Goal: Information Seeking & Learning: Find specific page/section

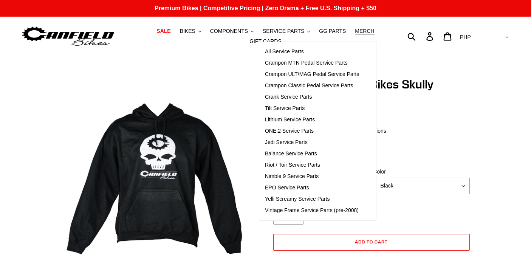
select select "highest-rating"
click at [276, 112] on span "Tilt Service Parts" at bounding box center [285, 108] width 40 height 6
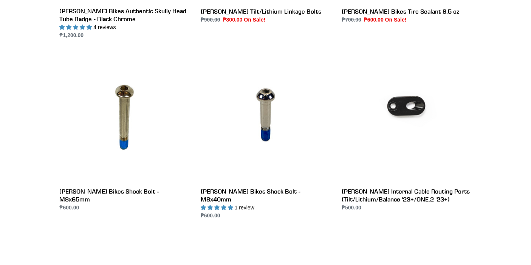
scroll to position [882, 0]
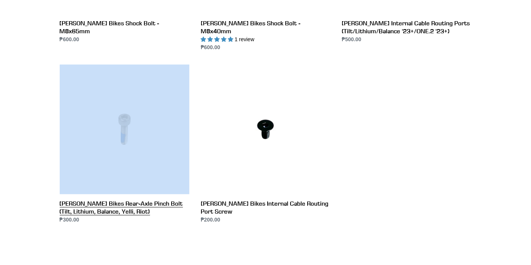
drag, startPoint x: 46, startPoint y: 188, endPoint x: 129, endPoint y: 188, distance: 82.4
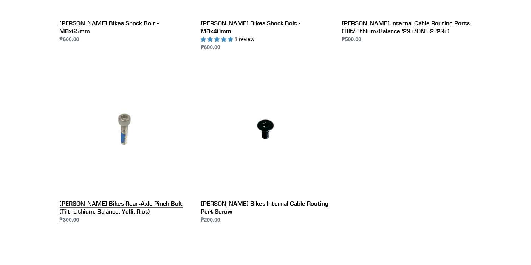
click at [77, 194] on link "Canfield Bikes Rear-Axle Pinch Bolt (Tilt, Lithium, Balance, Yelli, Riot)" at bounding box center [125, 144] width 130 height 159
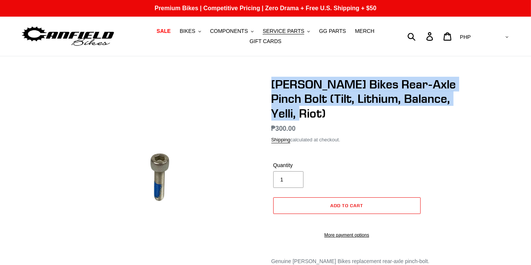
drag, startPoint x: 277, startPoint y: 80, endPoint x: 462, endPoint y: 96, distance: 185.2
click at [462, 96] on div "Canfield Bikes Rear-Axle Pinch Bolt (Tilt, Lithium, Balance, Yelli, Riot) No re…" at bounding box center [366, 221] width 212 height 289
copy h1 "Canfield Bikes Rear-Axle Pinch Bolt (Tilt, Lithium, Balance, Yelli, Riot)"
click at [229, 34] on span "COMPONENTS" at bounding box center [229, 31] width 38 height 6
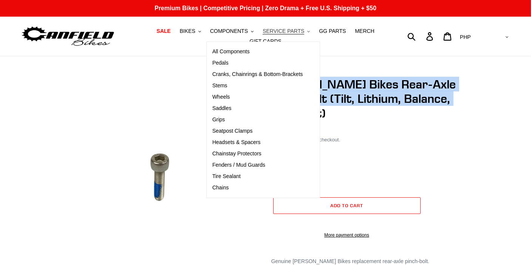
click at [268, 34] on span "SERVICE PARTS" at bounding box center [284, 31] width 42 height 6
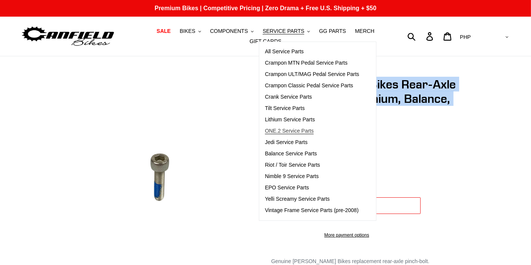
click at [265, 134] on span "ONE.2 Service Parts" at bounding box center [289, 131] width 49 height 6
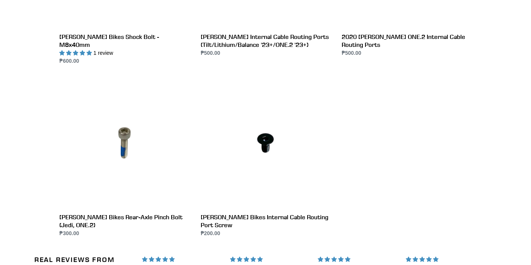
scroll to position [882, 0]
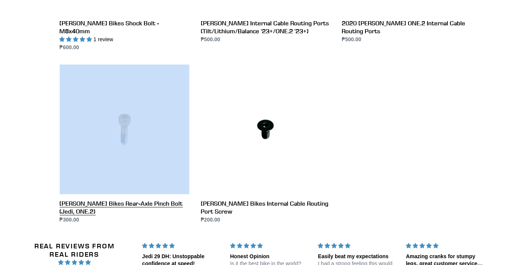
drag, startPoint x: 51, startPoint y: 180, endPoint x: 107, endPoint y: 184, distance: 56.5
click at [98, 183] on li "Canfield Bikes Rear-Axle Pinch Bolt (Jedi, ONE.2) Canfield Bikes Rear-Axle Pinc…" at bounding box center [118, 151] width 141 height 172
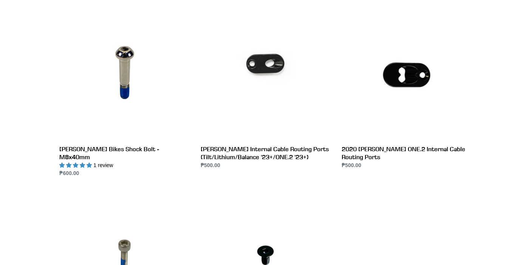
scroll to position [924, 0]
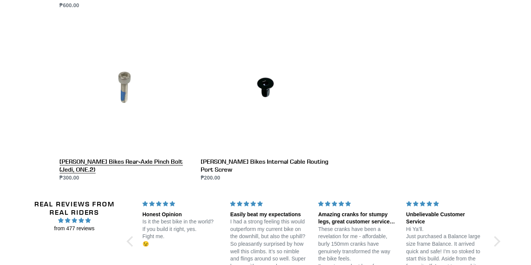
click at [144, 143] on link "Canfield Bikes Rear-Axle Pinch Bolt (Jedi, ONE.2)" at bounding box center [125, 102] width 130 height 159
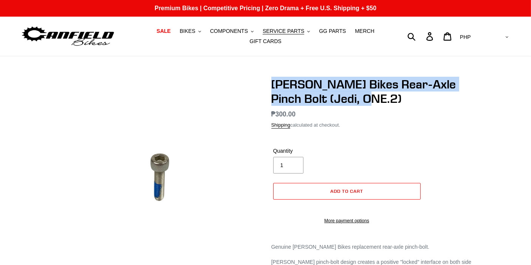
click at [381, 94] on div "Canfield Bikes Rear-Axle Pinch Bolt (Jedi, ONE.2) No reviews Regular price ₱300…" at bounding box center [366, 202] width 212 height 251
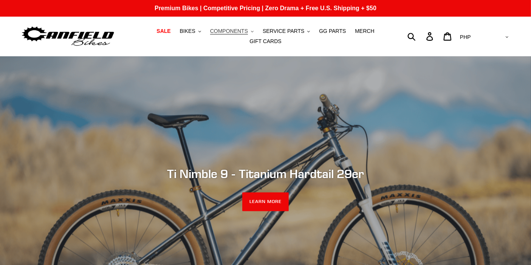
click at [232, 36] on button "COMPONENTS .cls-1{fill:#231f20}" at bounding box center [231, 31] width 51 height 10
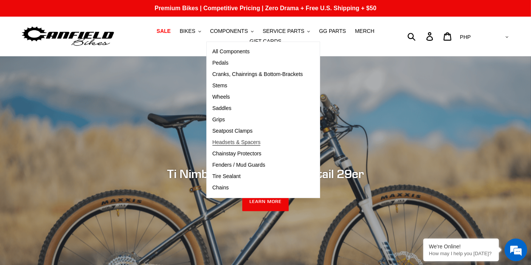
click at [212, 145] on span "Headsets & Spacers" at bounding box center [236, 142] width 48 height 6
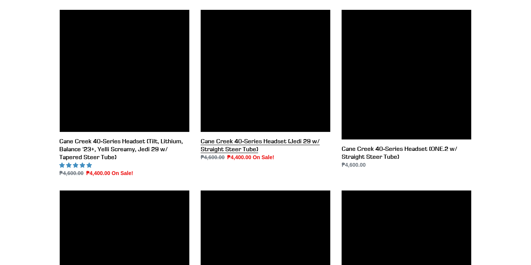
scroll to position [168, 0]
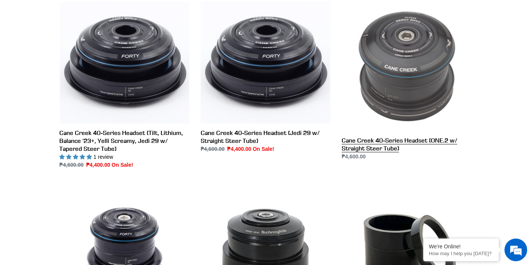
click at [398, 139] on link "Cane Creek 40-Series Headset (ONE.2 w/ Straight Steer Tube)" at bounding box center [407, 81] width 130 height 159
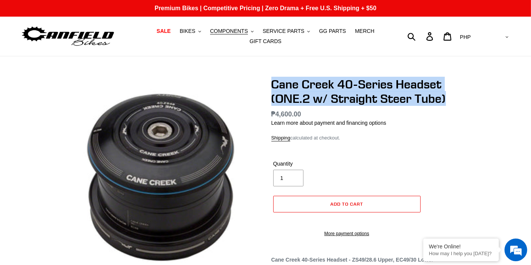
drag, startPoint x: 268, startPoint y: 75, endPoint x: 459, endPoint y: 101, distance: 193.1
click at [455, 99] on div "Cane Creek 40-Series Headset (ONE.2 w/ Straight Steer Tube) No reviews Regular …" at bounding box center [366, 249] width 212 height 344
copy h1 "Cane Creek 40-Series Headset (ONE.2 w/ Straight Steer Tube)"
